Goal: Navigation & Orientation: Find specific page/section

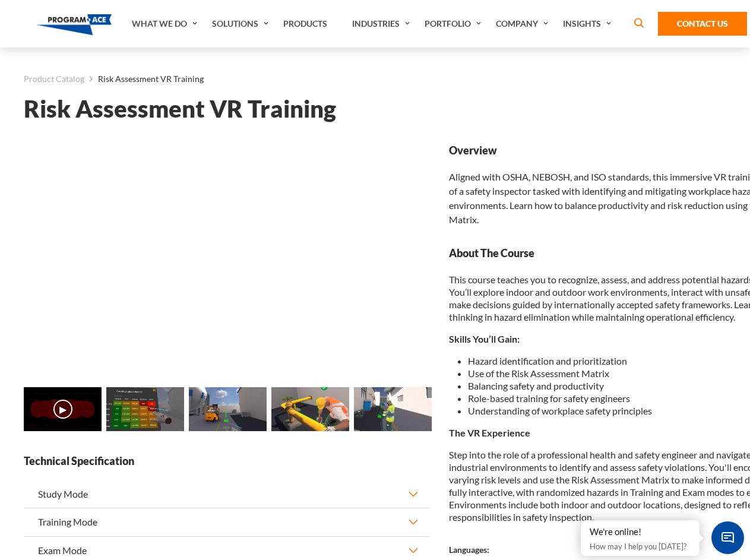
click at [242, 24] on link "Solutions" at bounding box center [241, 24] width 71 height 48
click at [0, 0] on div "AI & Computer Vision Solutions Computer Vision Quality Control AI tools for fas…" at bounding box center [0, 0] width 0 height 0
click at [0, 0] on div "AI & Computer Vision Solutions Virtual Training Solutions Virtual Tour Solution…" at bounding box center [0, 0] width 0 height 0
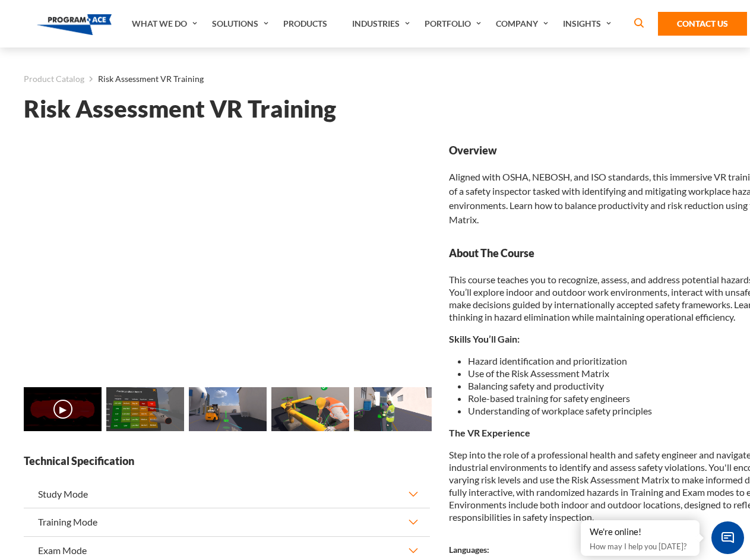
click at [0, 0] on div "AI & Computer Vision Solutions Virtual Training Solutions Virtual Tour Solution…" at bounding box center [0, 0] width 0 height 0
click at [0, 0] on div "AI & Computer Vision Solutions Computer Vision Quality Control AI tools for fas…" at bounding box center [0, 0] width 0 height 0
